Goal: Information Seeking & Learning: Learn about a topic

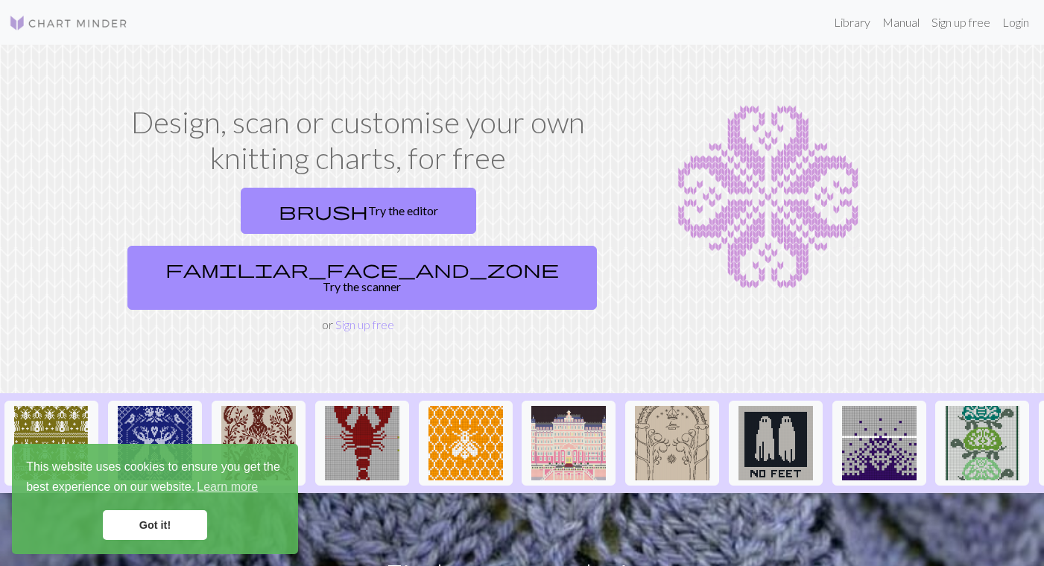
click at [166, 525] on link "Got it!" at bounding box center [155, 525] width 104 height 30
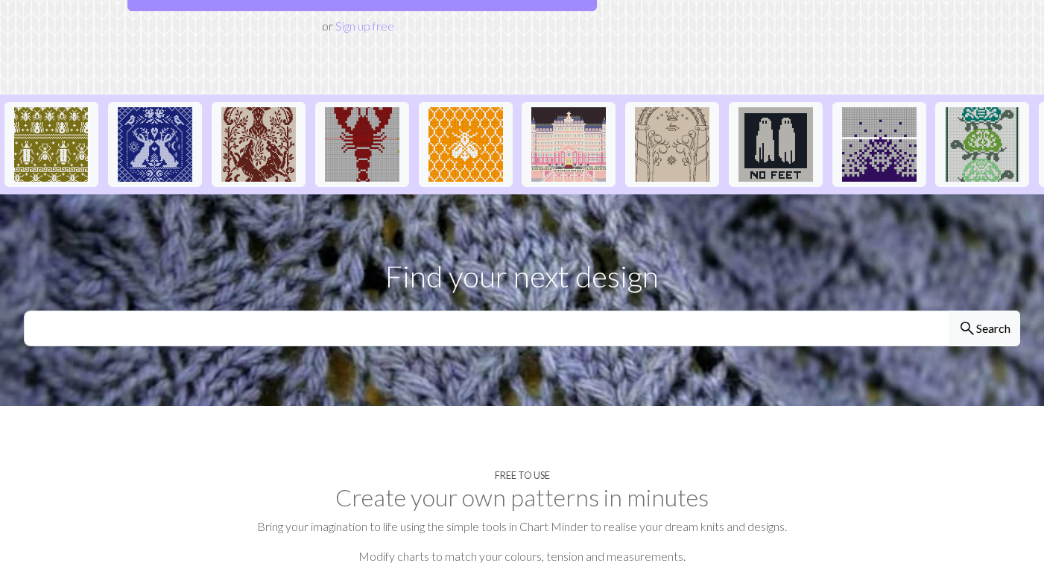
scroll to position [318, 0]
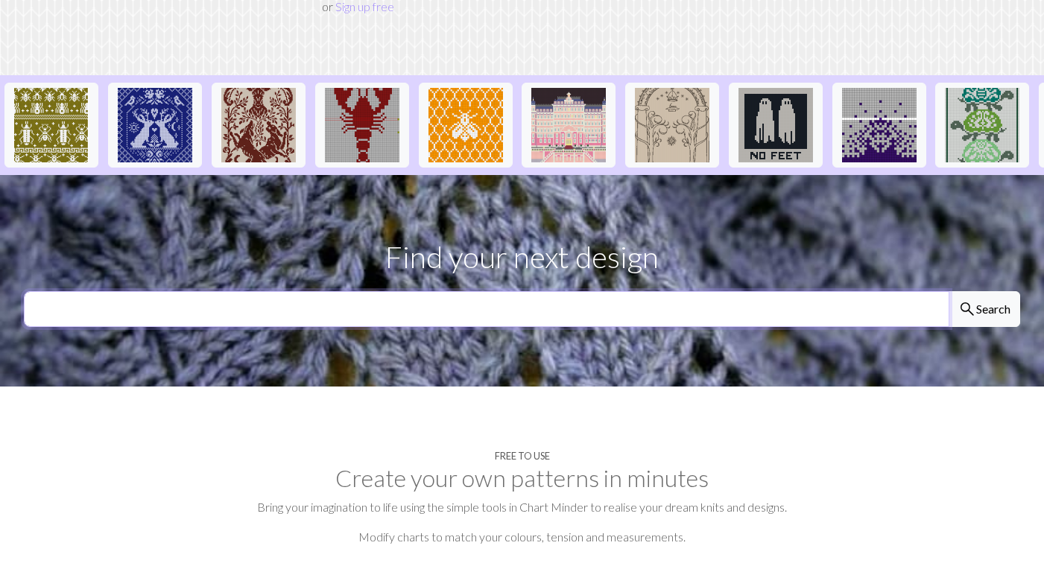
click at [407, 291] on input "text" at bounding box center [487, 309] width 926 height 36
type input "moon"
click at [949, 291] on button "search Search" at bounding box center [985, 309] width 72 height 36
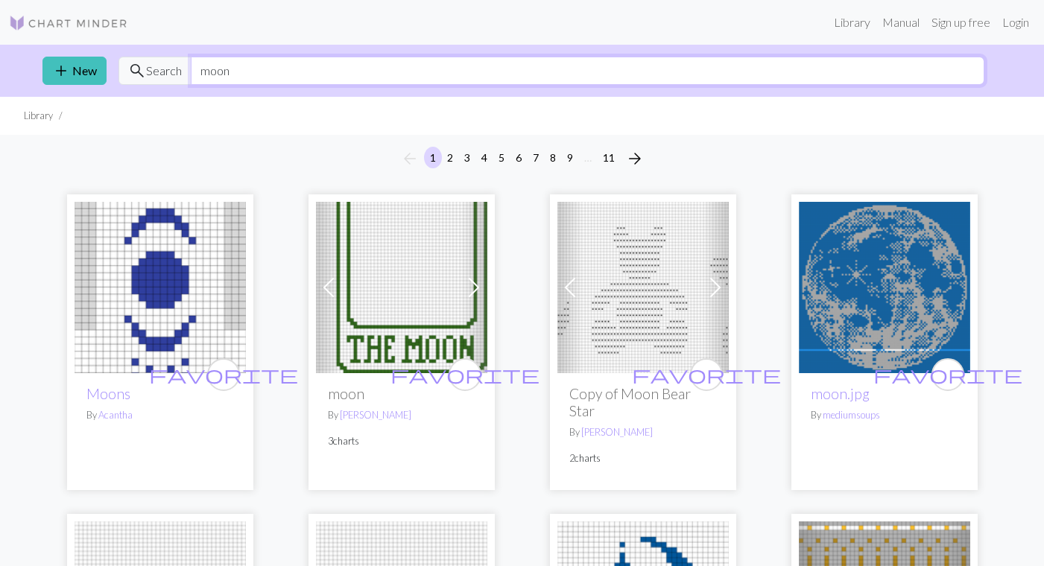
click at [369, 69] on input "moon" at bounding box center [588, 71] width 794 height 28
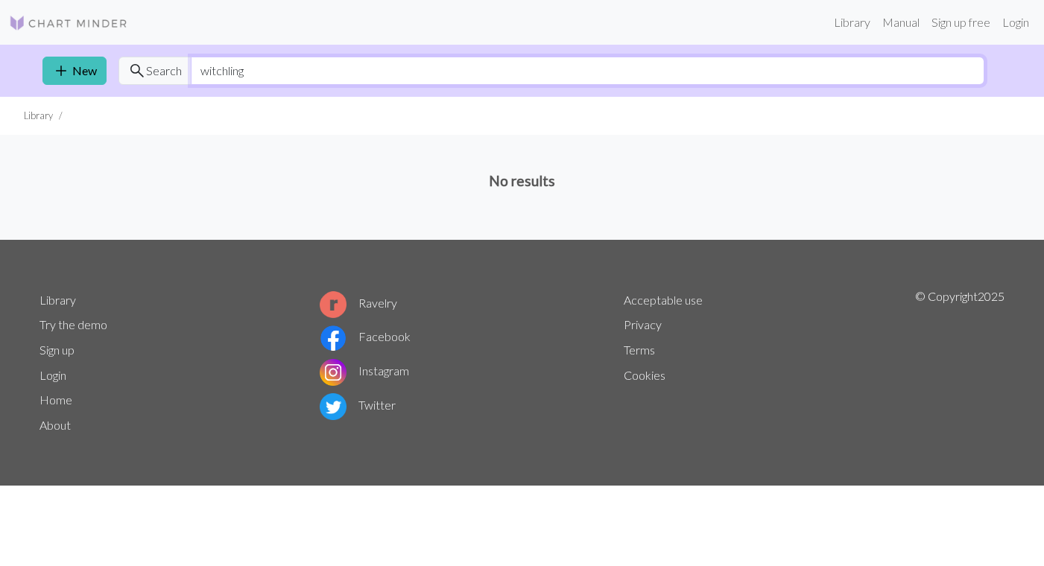
click at [385, 58] on input "witchling" at bounding box center [588, 71] width 794 height 28
type input "moon"
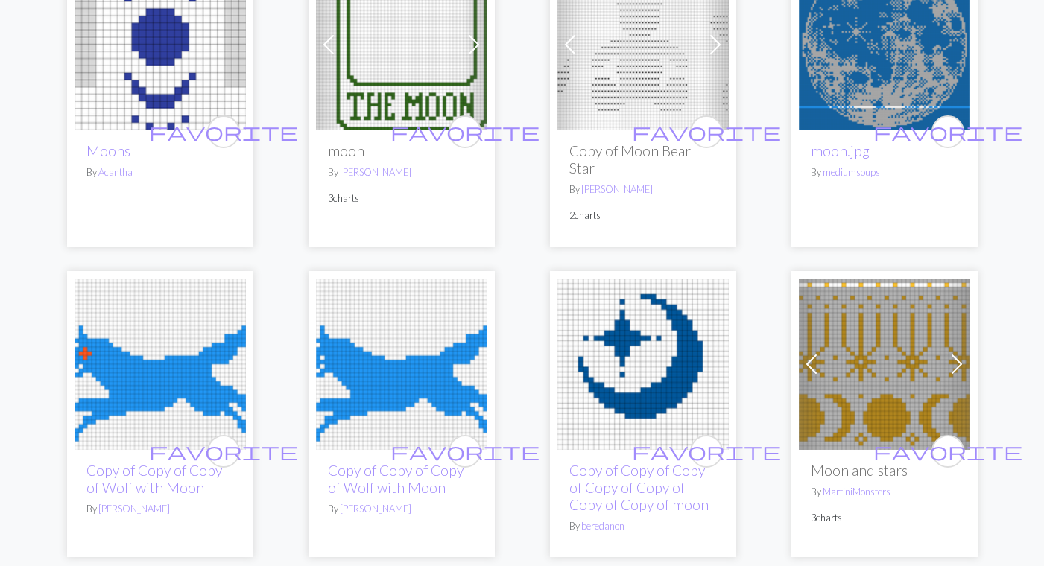
scroll to position [246, 0]
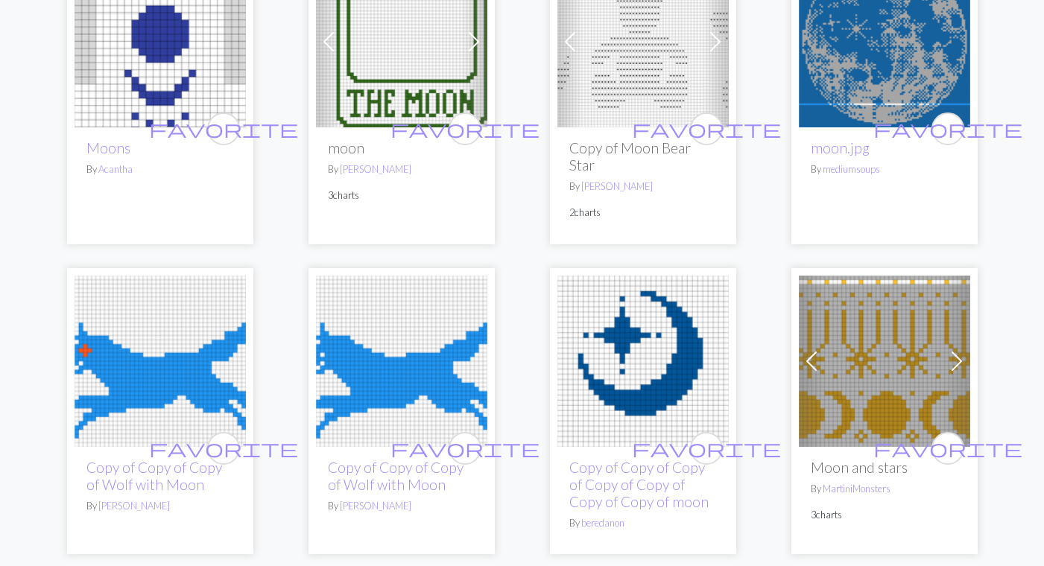
click at [888, 359] on img at bounding box center [884, 361] width 171 height 171
click at [159, 65] on img at bounding box center [160, 41] width 171 height 171
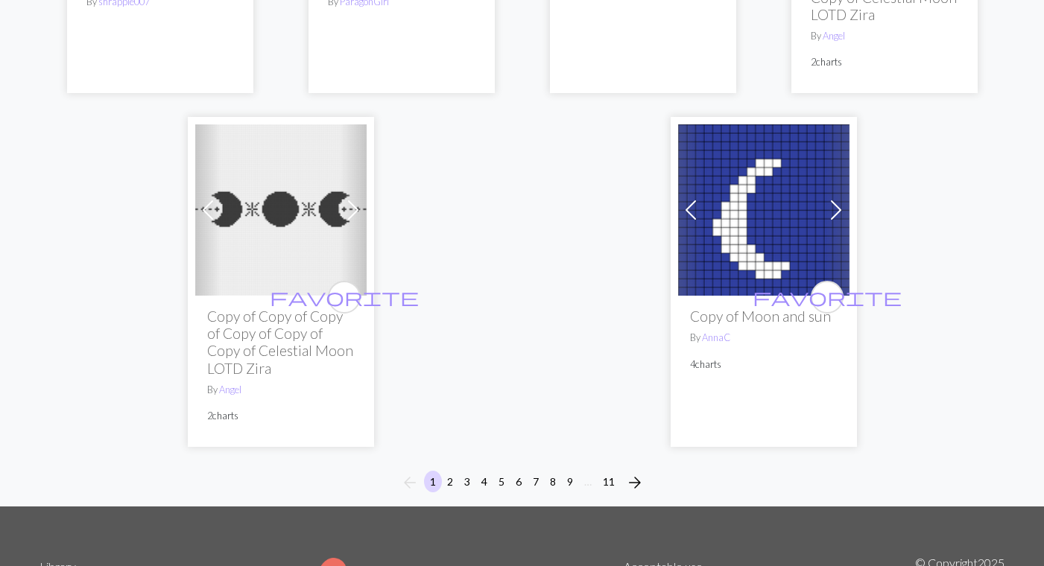
scroll to position [3857, 0]
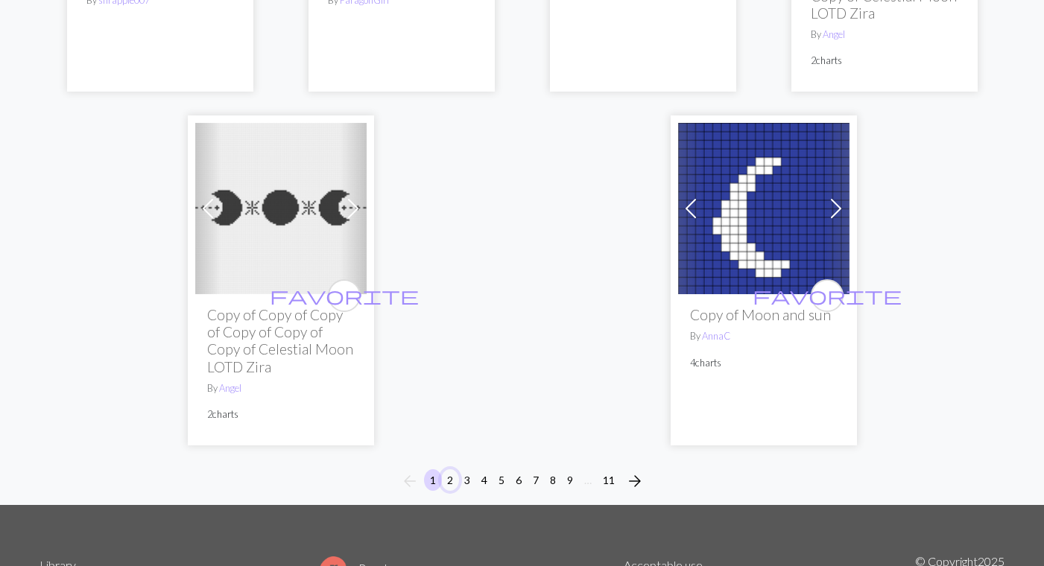
click at [452, 469] on button "2" at bounding box center [450, 480] width 18 height 22
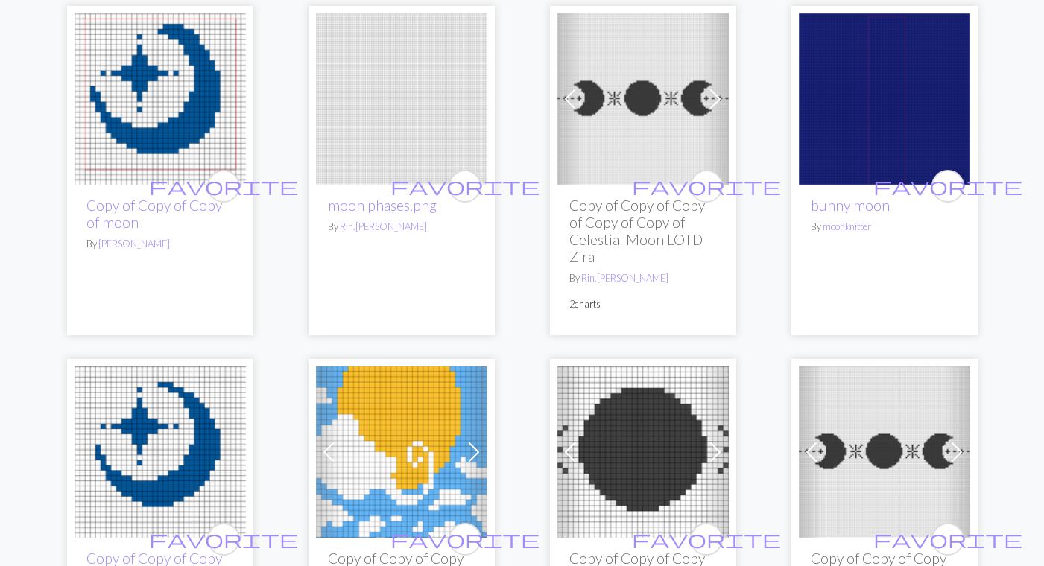
scroll to position [505, 0]
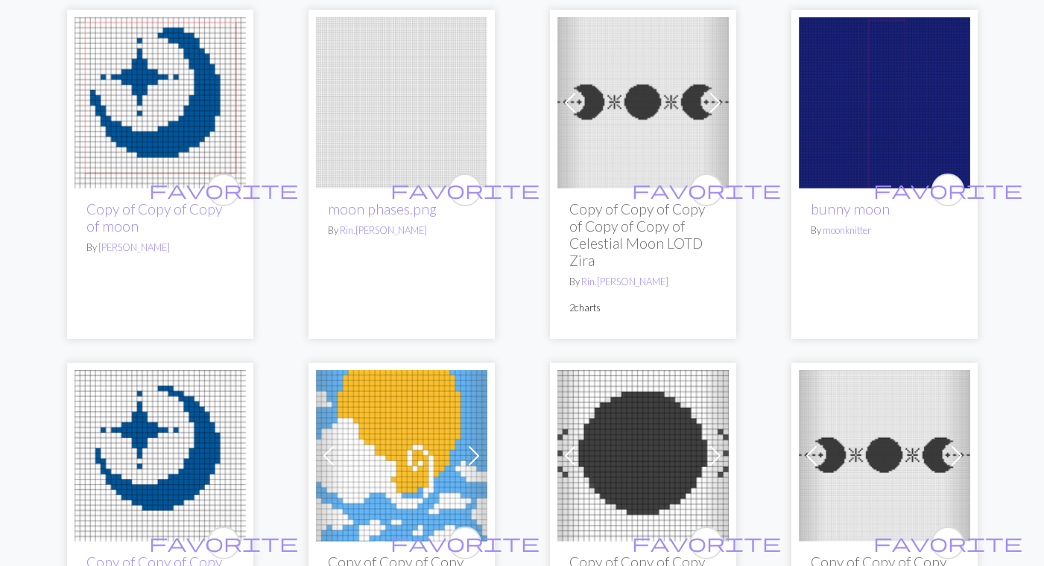
click at [657, 88] on img at bounding box center [642, 102] width 171 height 171
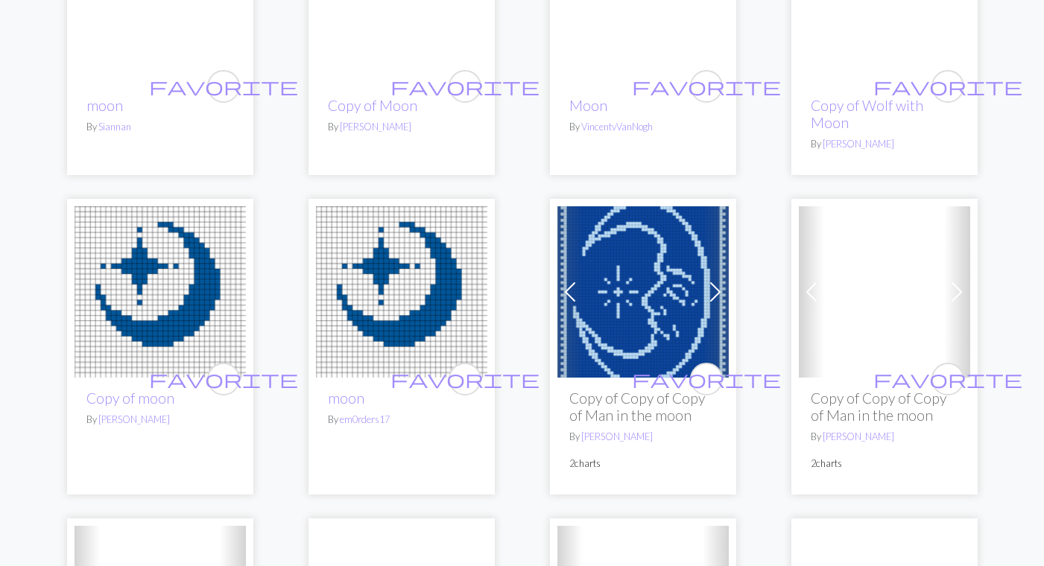
scroll to position [2792, 0]
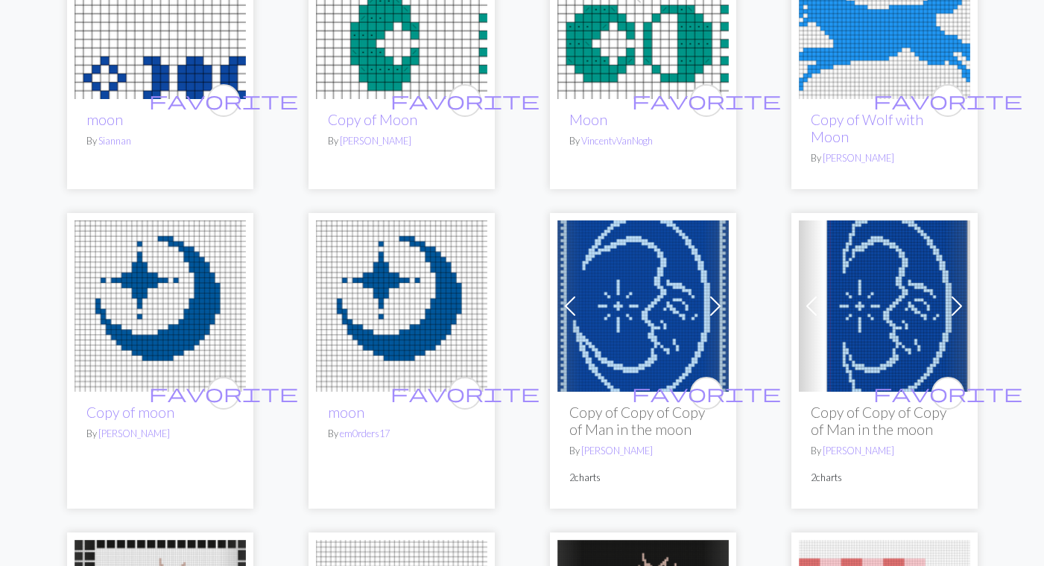
click at [651, 39] on img at bounding box center [642, 13] width 171 height 171
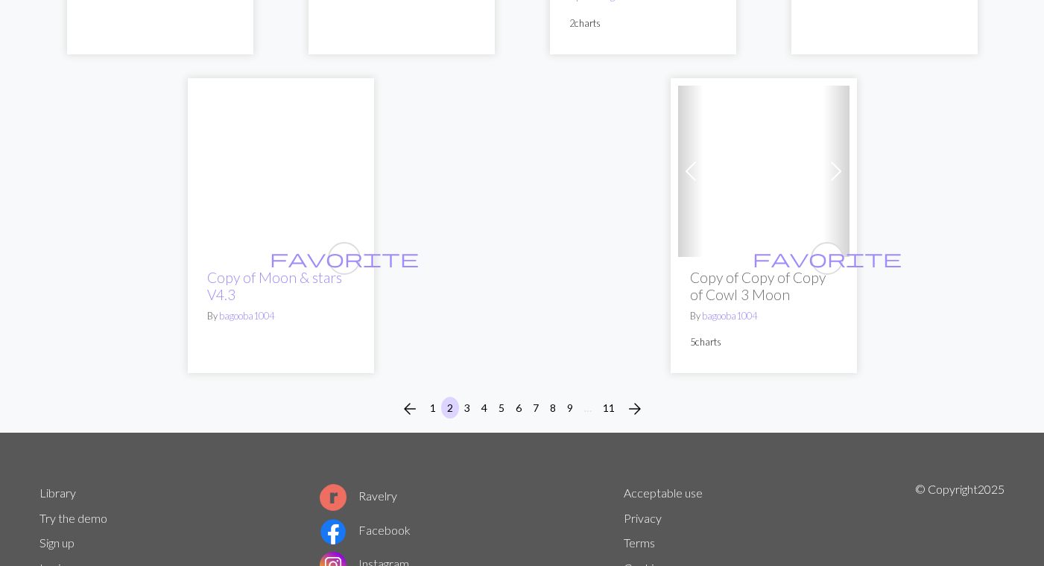
scroll to position [4006, 0]
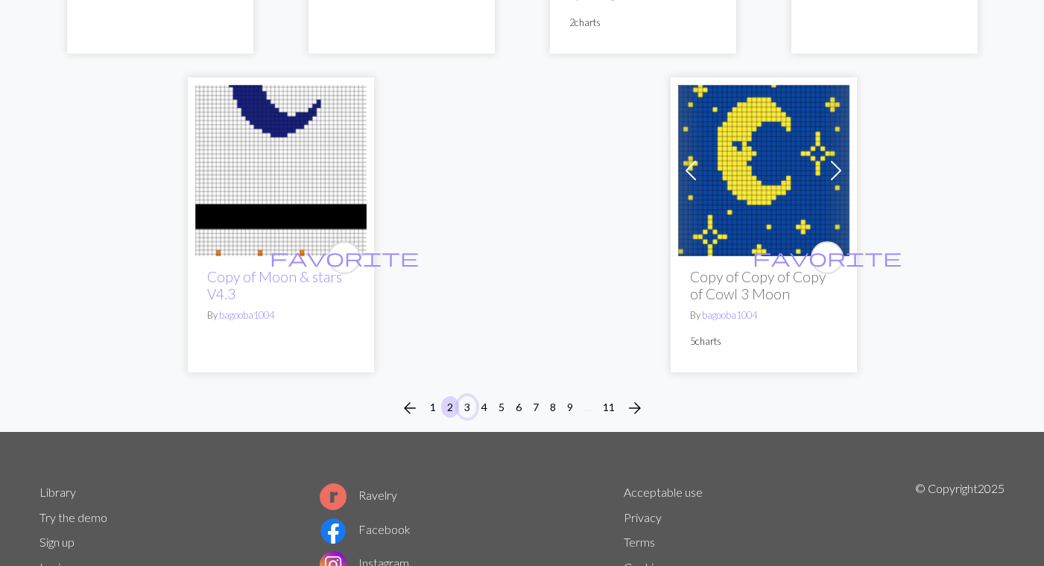
click at [472, 409] on button "3" at bounding box center [467, 407] width 18 height 22
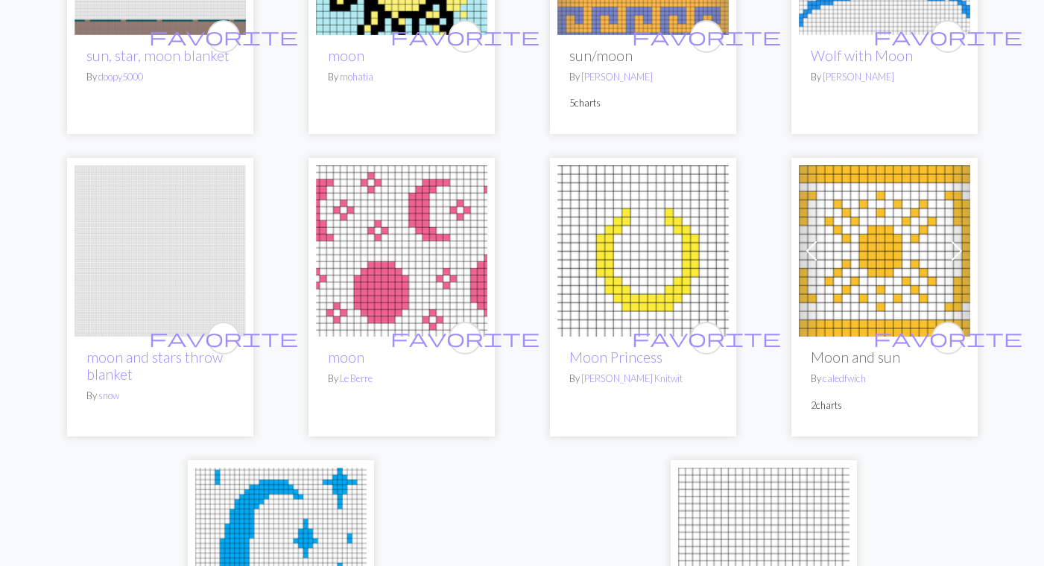
scroll to position [3541, 0]
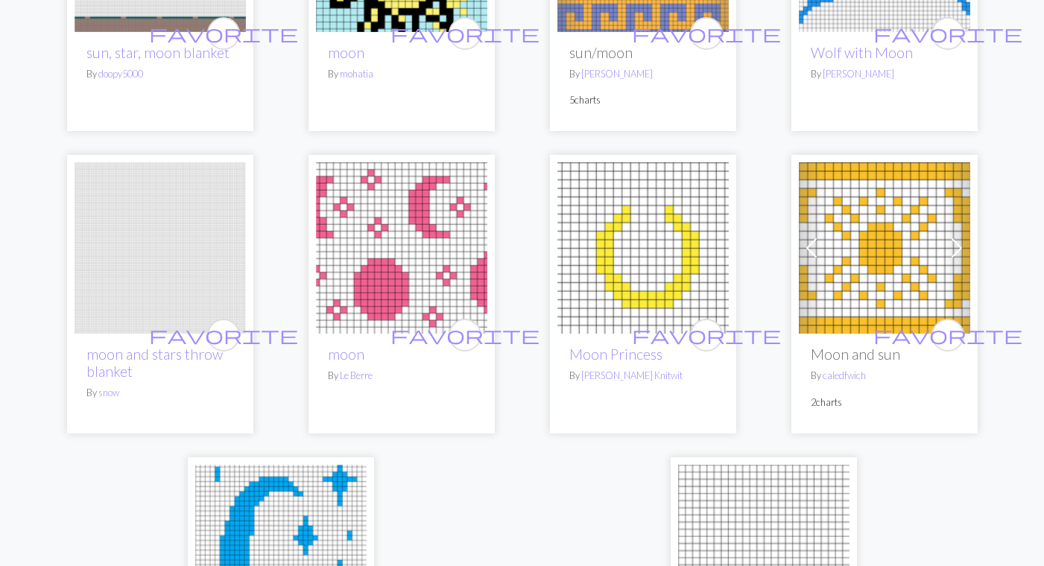
click at [451, 219] on img at bounding box center [401, 247] width 171 height 171
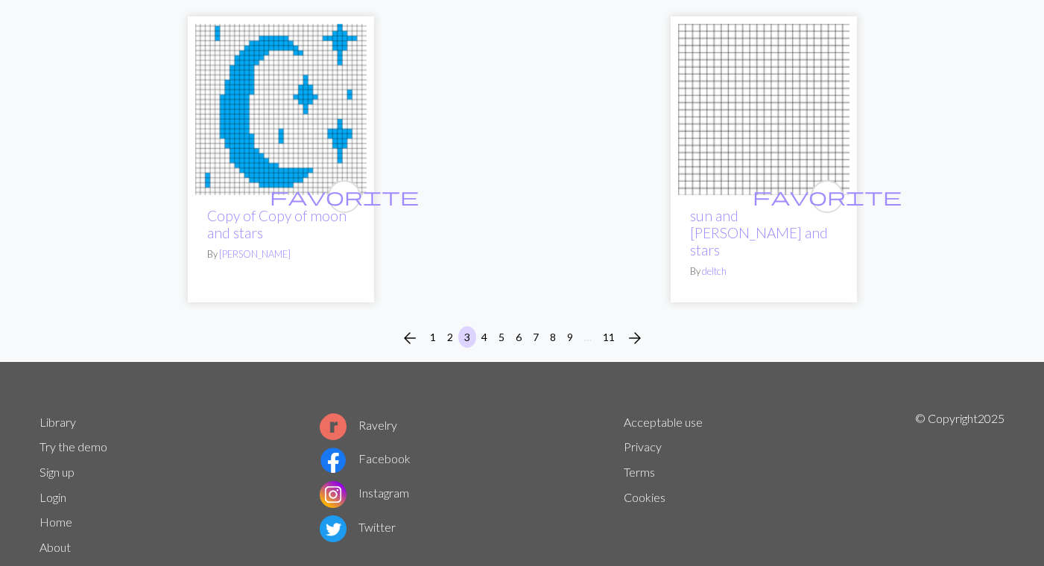
scroll to position [4002, 0]
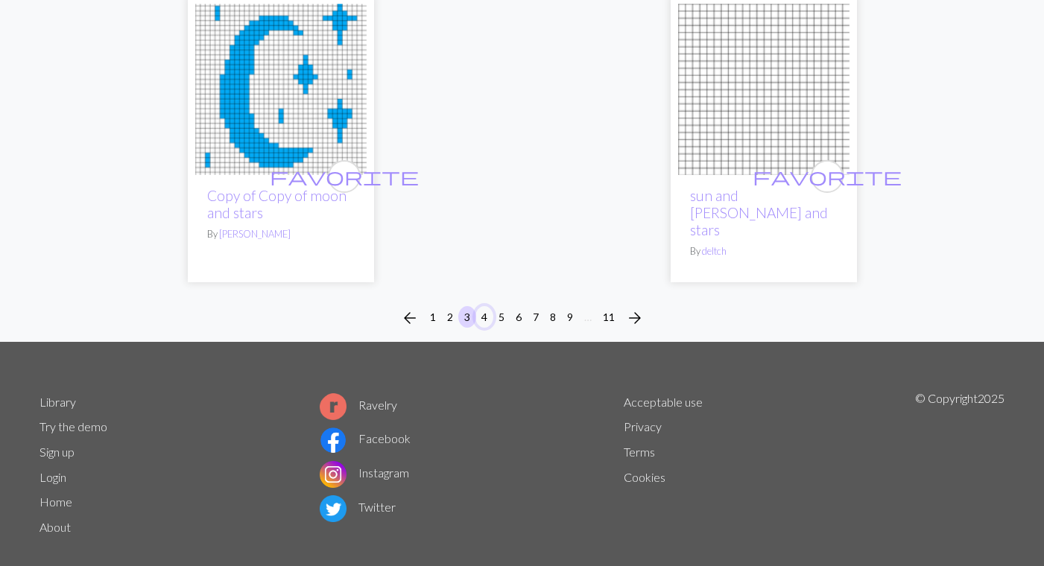
click at [484, 306] on button "4" at bounding box center [484, 317] width 18 height 22
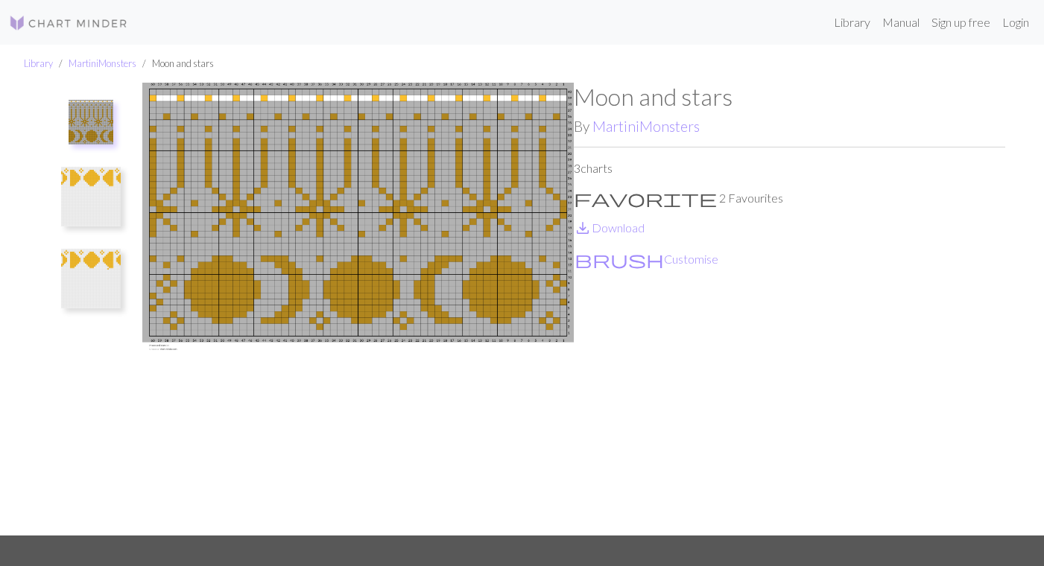
click at [75, 179] on img at bounding box center [91, 197] width 60 height 60
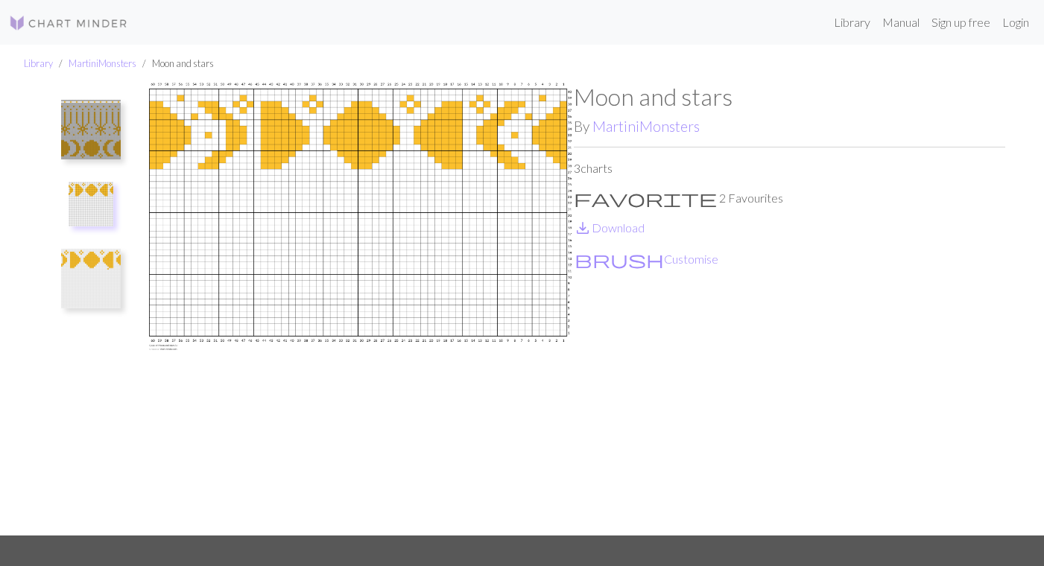
click at [83, 281] on img at bounding box center [91, 279] width 60 height 60
click at [107, 129] on img at bounding box center [91, 130] width 60 height 60
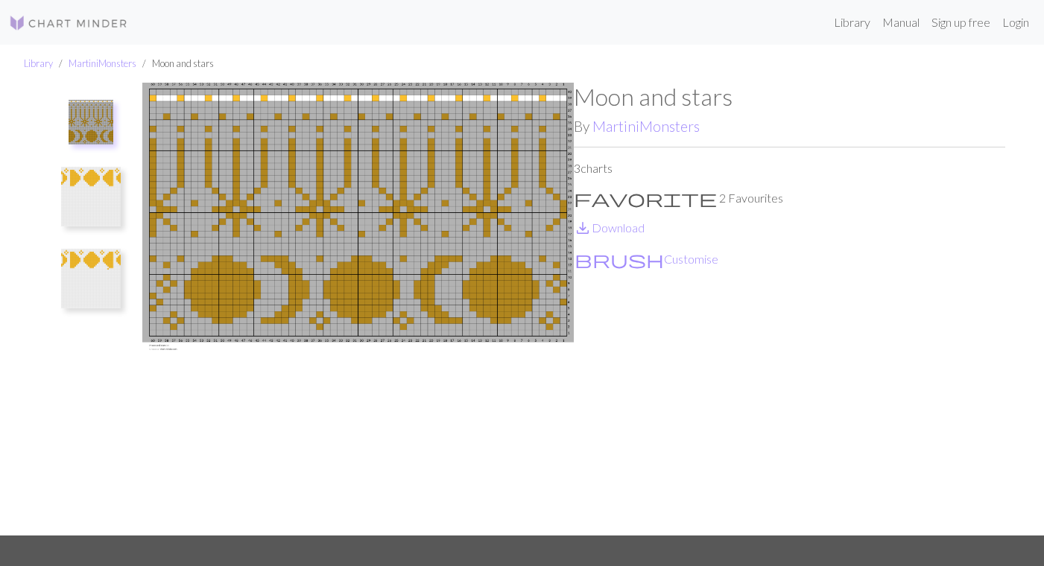
click at [791, 180] on div "Moon and stars By MartiniMonsters 3 charts favorite 2 Favourites save_alt Downl…" at bounding box center [789, 309] width 431 height 453
click at [615, 338] on div "Moon and stars By MartiniMonsters 3 charts favorite 2 Favourites save_alt Downl…" at bounding box center [789, 309] width 431 height 453
click at [610, 256] on button "brush Customise" at bounding box center [646, 259] width 145 height 19
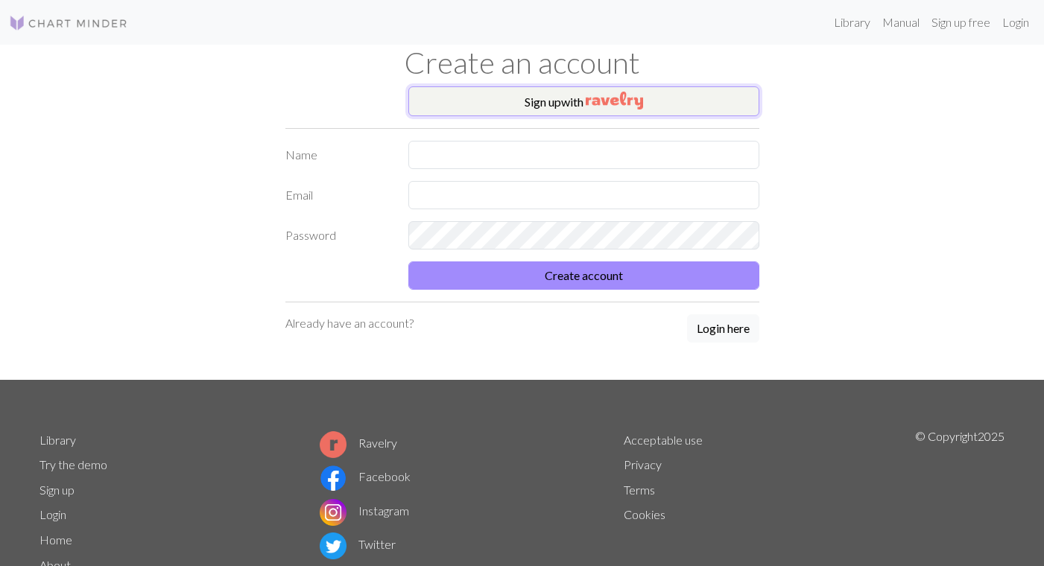
click at [662, 94] on button "Sign up with" at bounding box center [583, 101] width 351 height 30
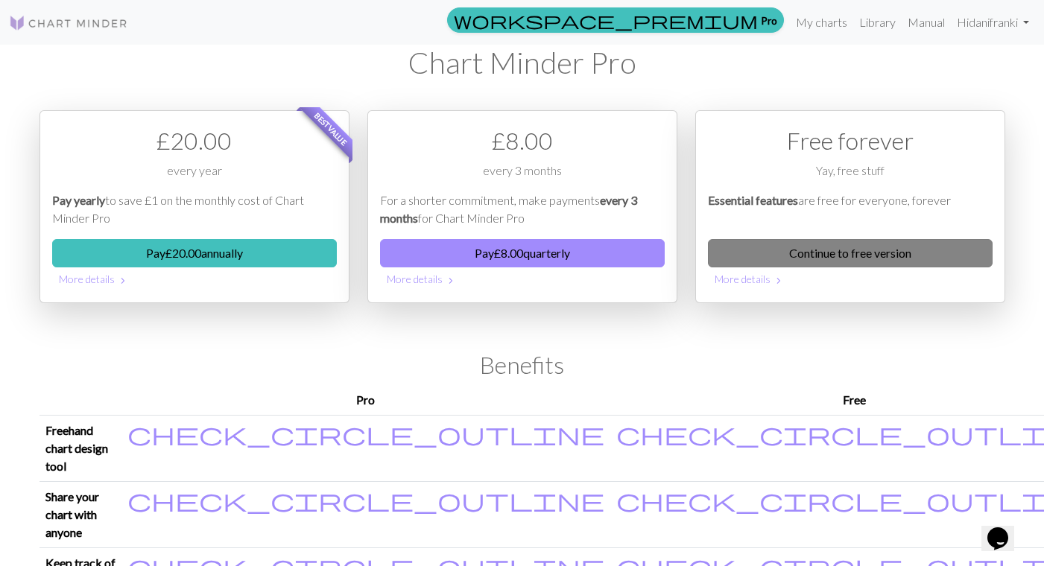
click at [836, 248] on link "Continue to free version" at bounding box center [850, 253] width 285 height 28
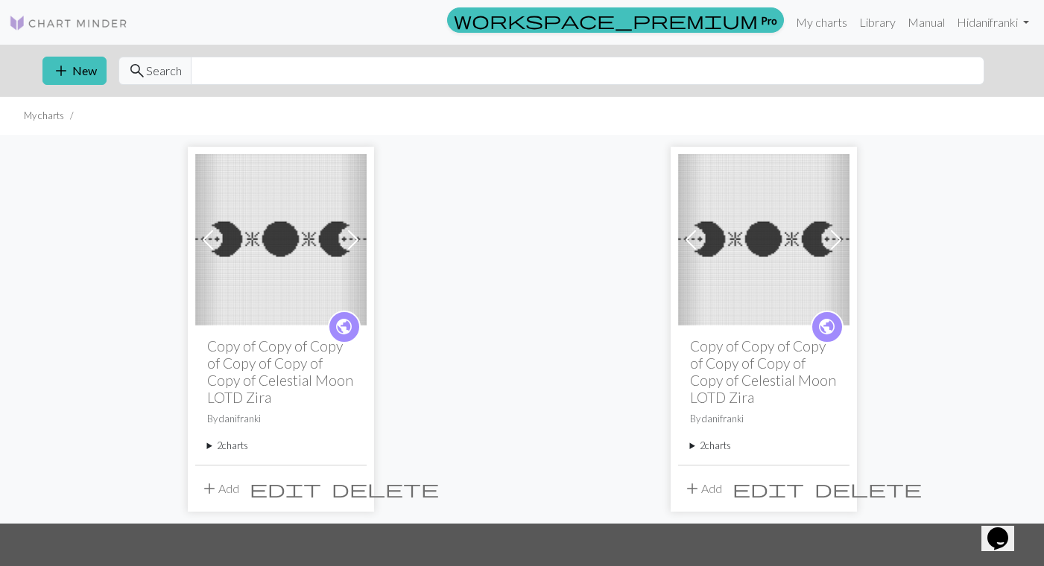
click at [273, 253] on img at bounding box center [280, 239] width 171 height 171
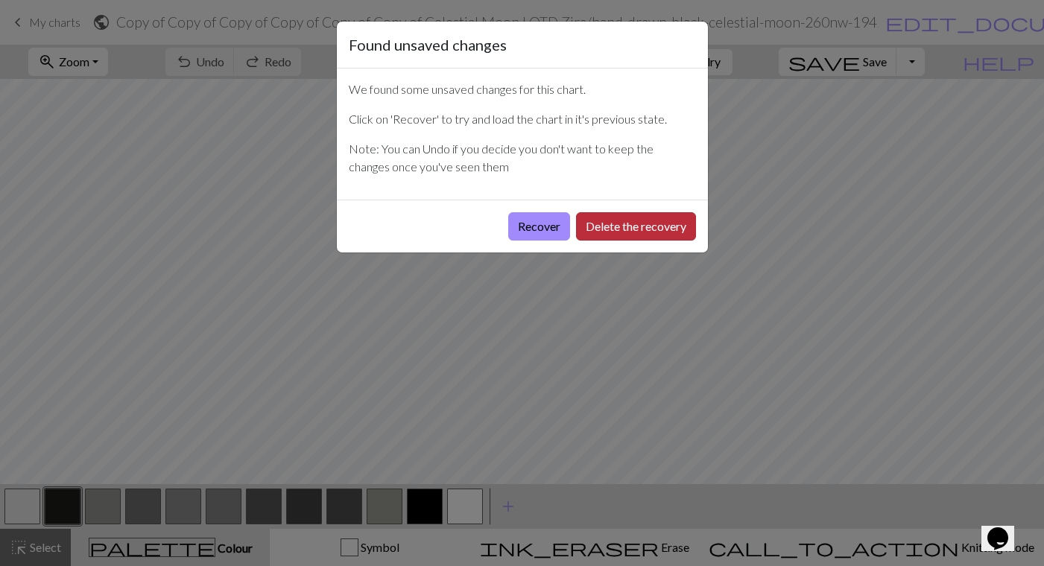
click at [596, 230] on button "Delete the recovery" at bounding box center [636, 226] width 120 height 28
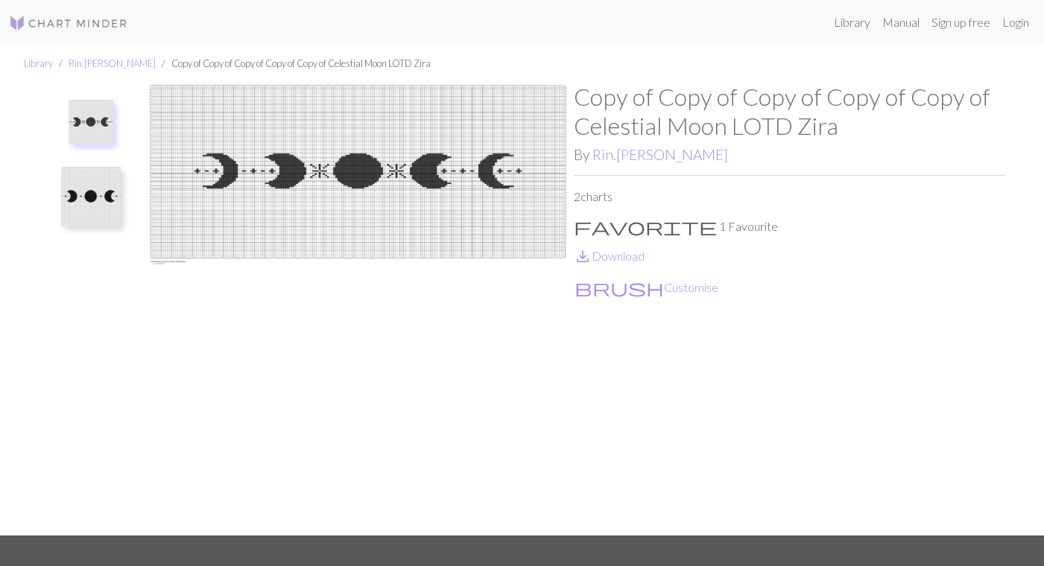
click at [91, 192] on img at bounding box center [91, 197] width 60 height 60
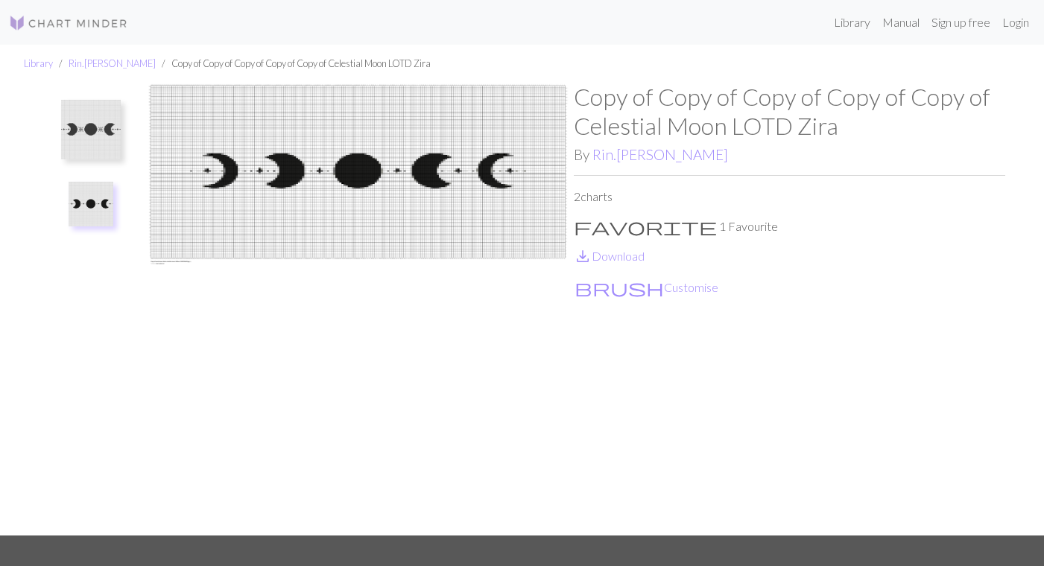
click at [97, 135] on img at bounding box center [91, 130] width 60 height 60
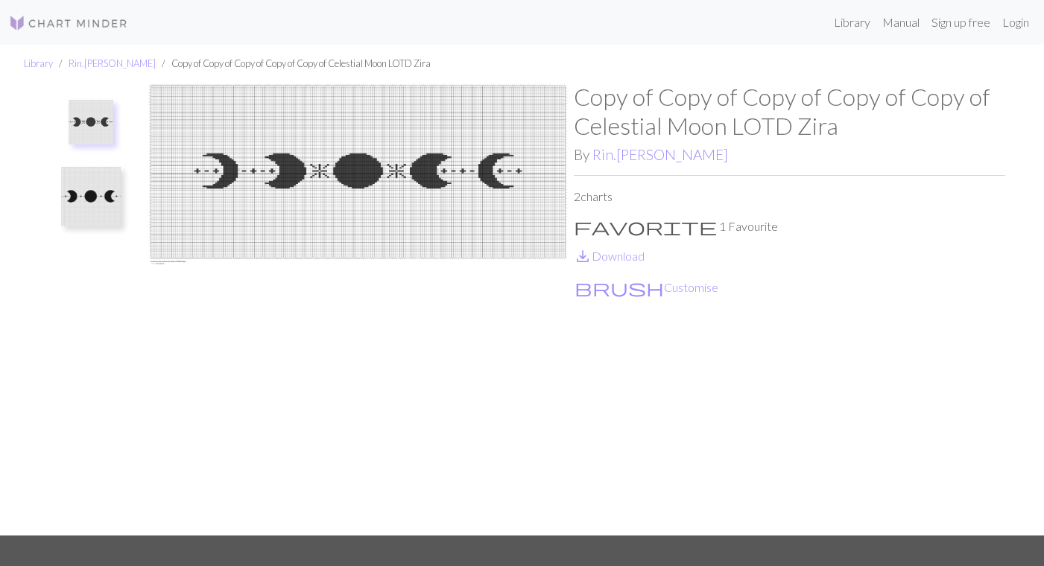
click at [97, 199] on img at bounding box center [91, 197] width 60 height 60
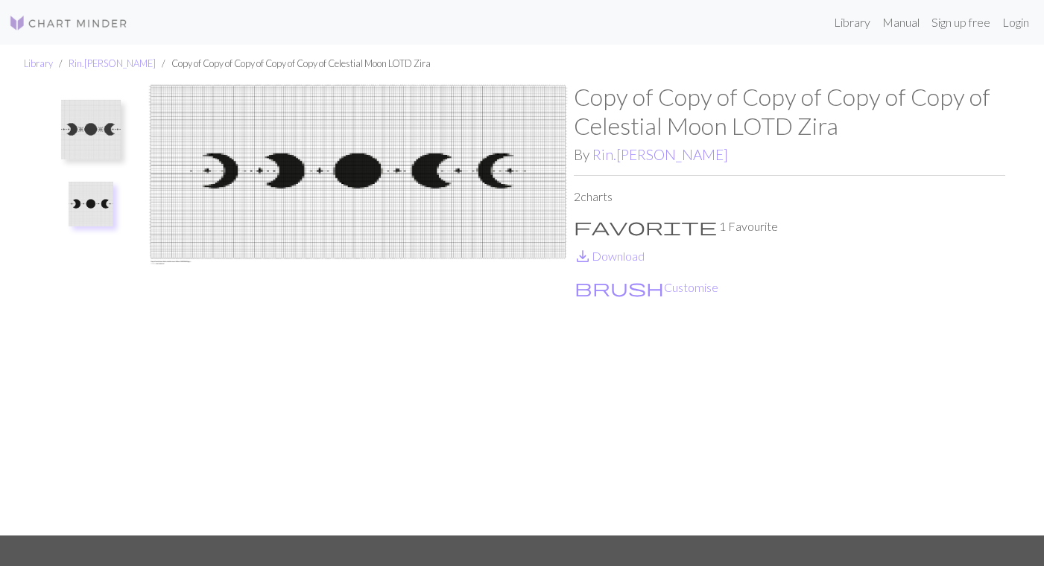
click at [105, 128] on img at bounding box center [91, 130] width 60 height 60
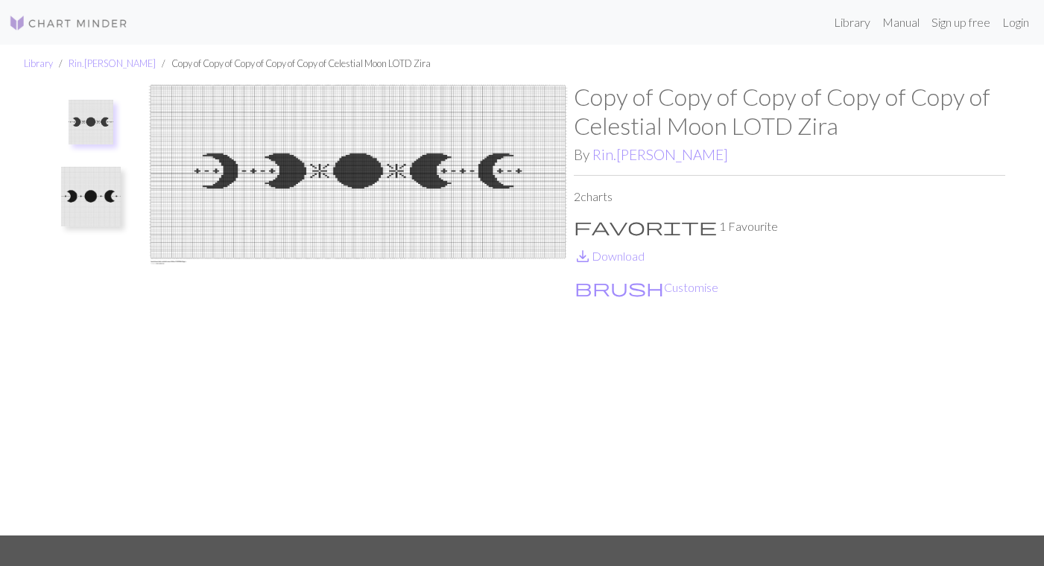
click at [100, 195] on img at bounding box center [91, 197] width 60 height 60
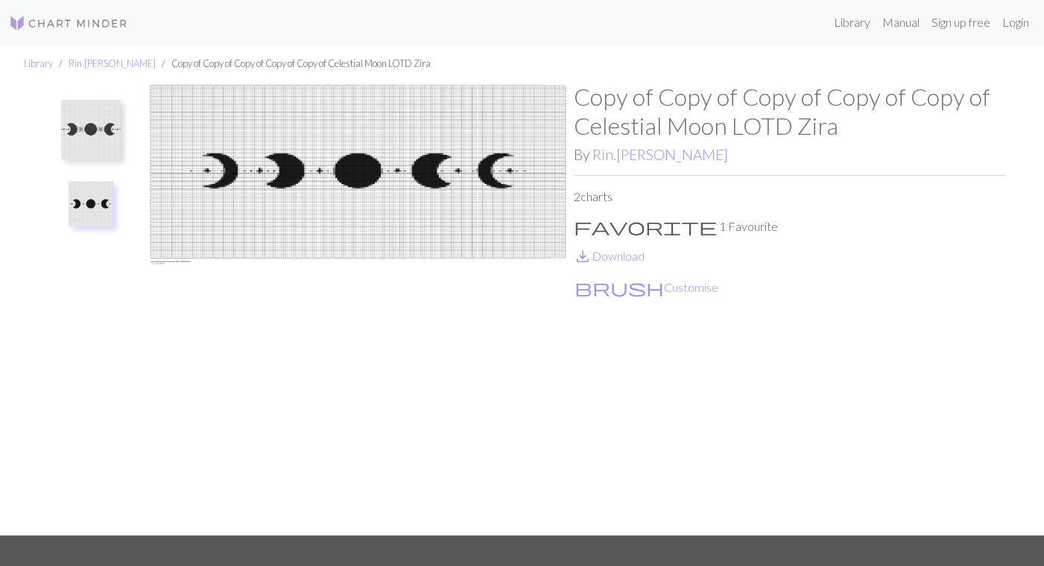
click at [110, 126] on img at bounding box center [91, 130] width 60 height 60
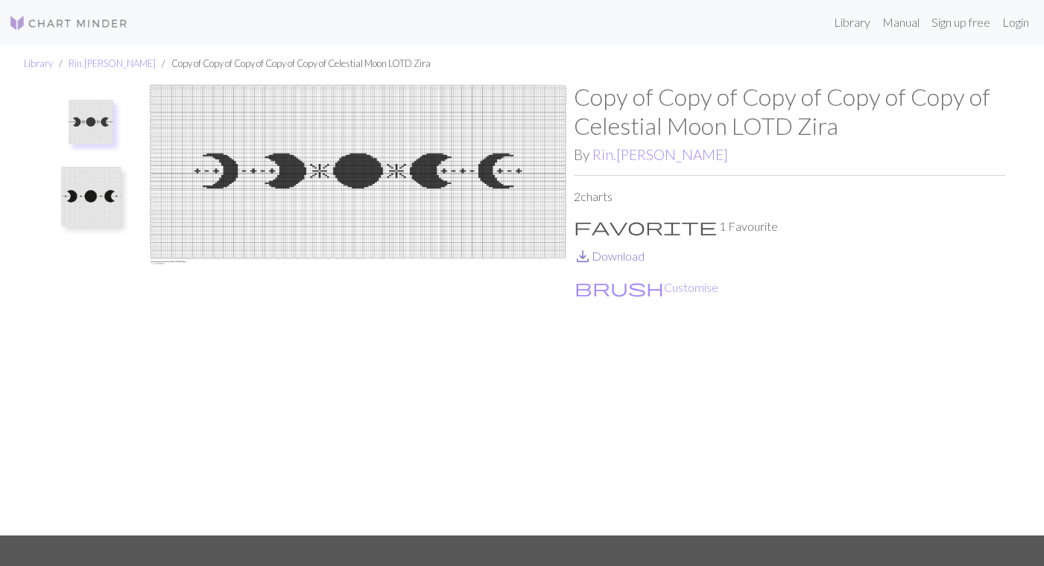
click at [617, 258] on link "save_alt Download" at bounding box center [609, 256] width 71 height 14
click at [602, 288] on button "brush Customise" at bounding box center [646, 287] width 145 height 19
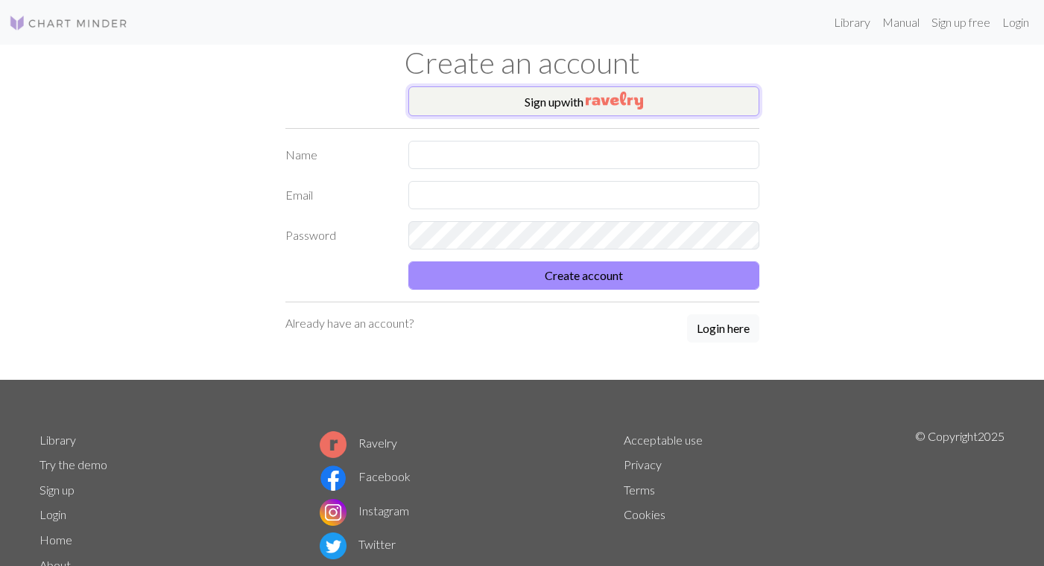
click at [613, 98] on img "button" at bounding box center [614, 101] width 57 height 18
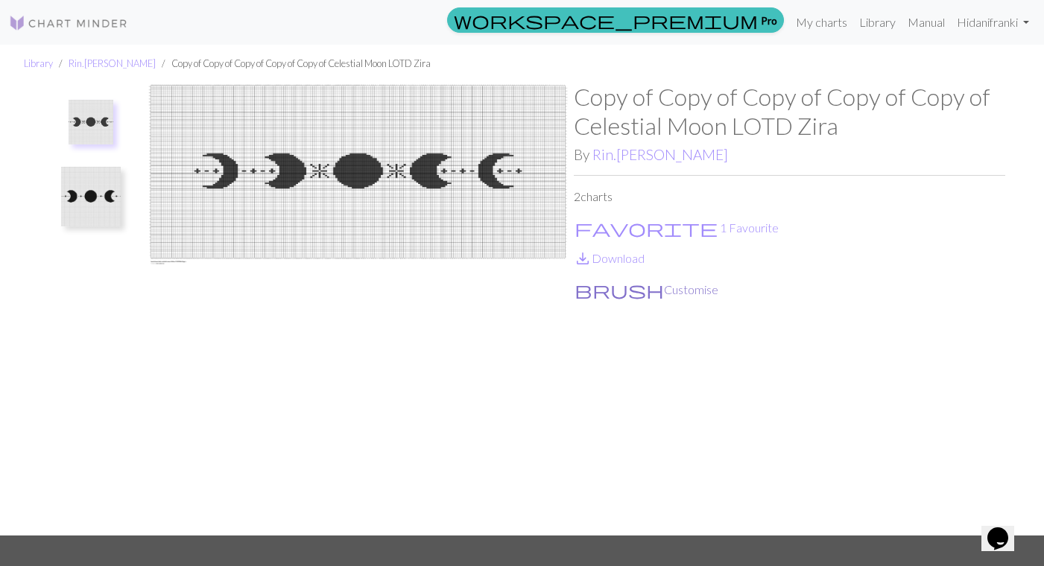
click at [620, 292] on button "brush Customise" at bounding box center [646, 289] width 145 height 19
click at [620, 289] on button "brush Customise" at bounding box center [646, 289] width 145 height 19
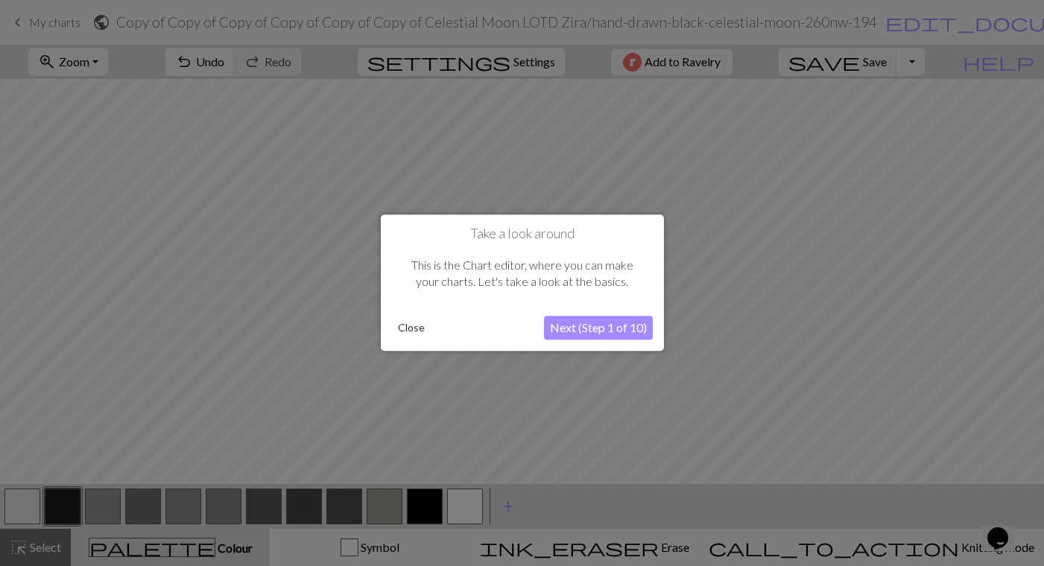
click at [622, 328] on button "Next (Step 1 of 10)" at bounding box center [598, 329] width 109 height 24
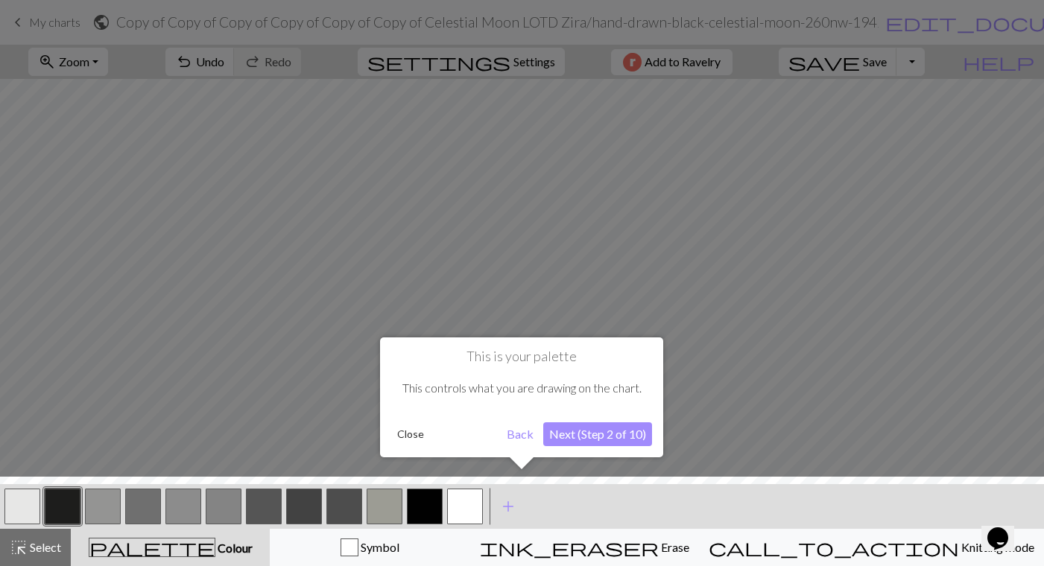
click at [601, 434] on button "Next (Step 2 of 10)" at bounding box center [597, 435] width 109 height 24
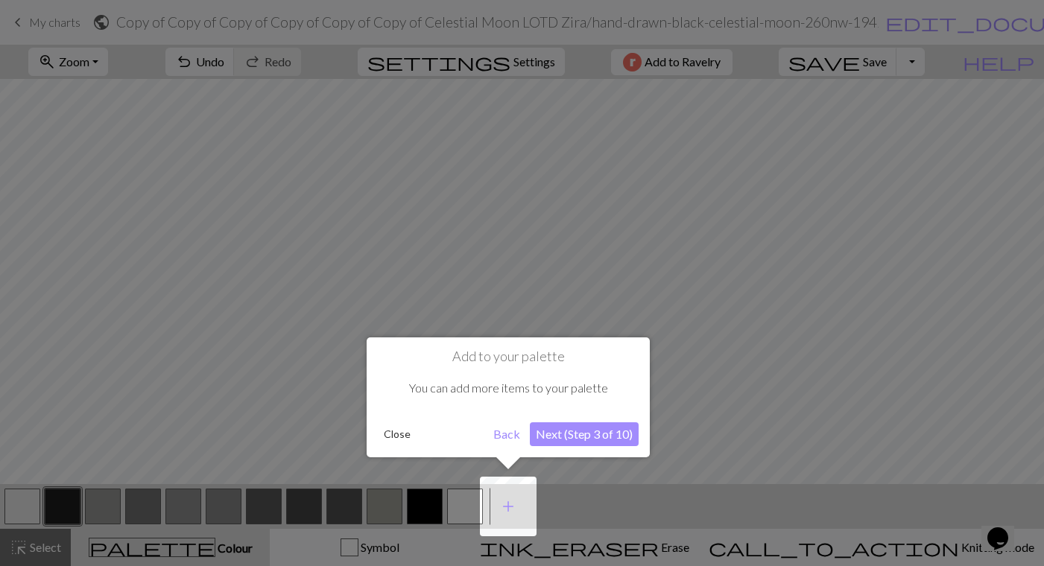
click at [597, 436] on button "Next (Step 3 of 10)" at bounding box center [584, 435] width 109 height 24
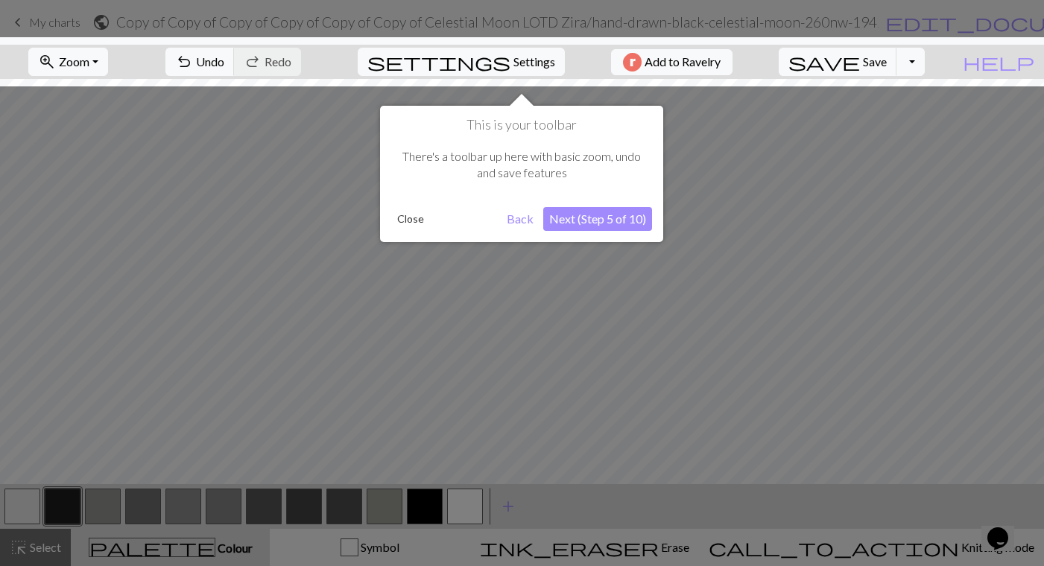
click at [418, 222] on button "Close" at bounding box center [410, 219] width 39 height 22
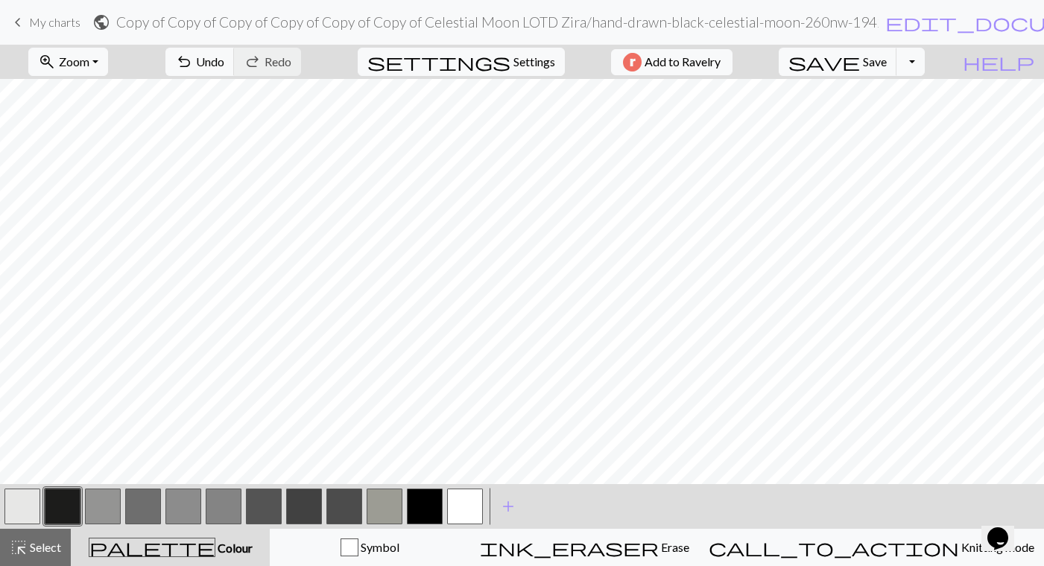
click at [726, 28] on h2 "Copy of Copy of Copy of Copy of Copy of Copy of Celestial Moon LOTD Zira / hand…" at bounding box center [497, 21] width 762 height 17
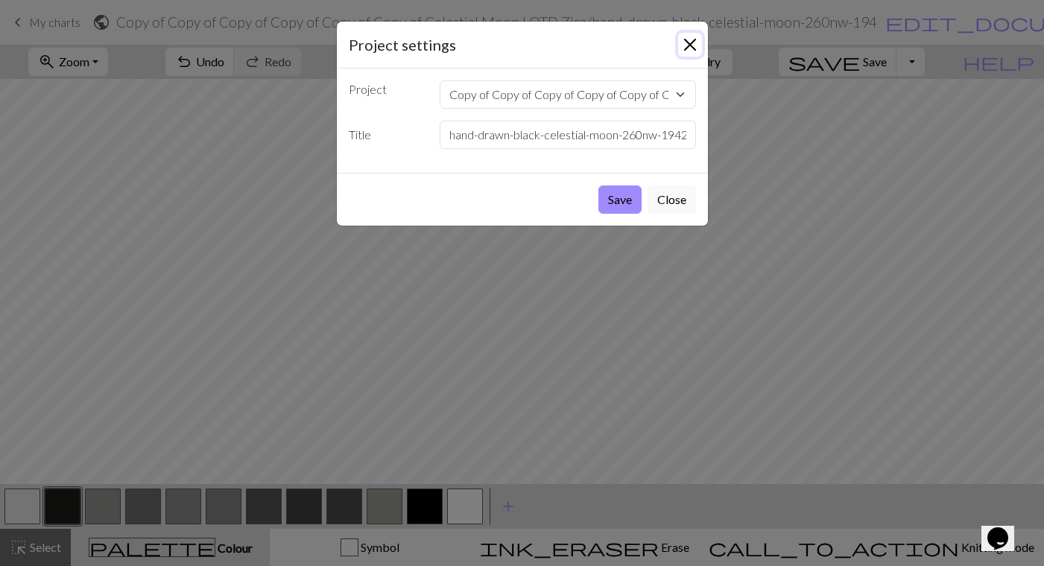
click at [690, 39] on button "Close" at bounding box center [690, 45] width 24 height 24
